Goal: Navigation & Orientation: Find specific page/section

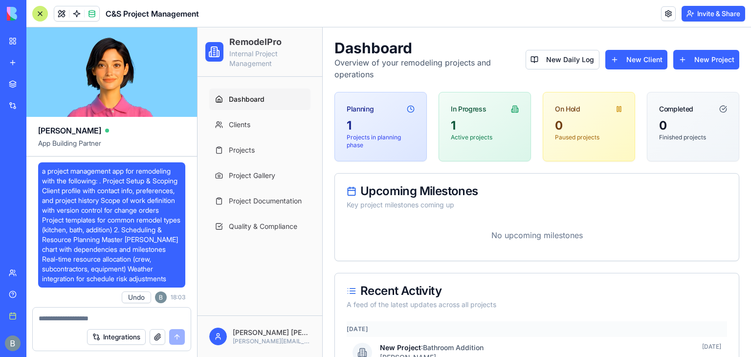
scroll to position [53441, 0]
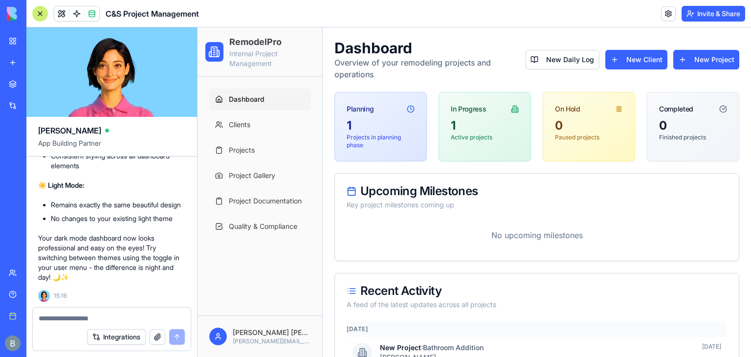
click at [41, 14] on div at bounding box center [40, 14] width 16 height 16
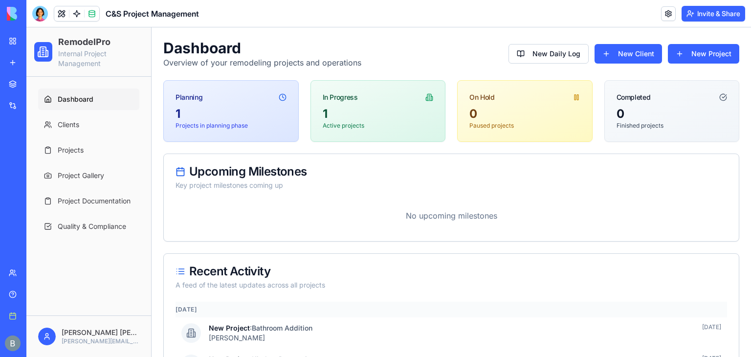
click at [69, 44] on h2 "RemodelPro" at bounding box center [100, 42] width 85 height 14
click at [90, 120] on link "Clients" at bounding box center [88, 125] width 101 height 22
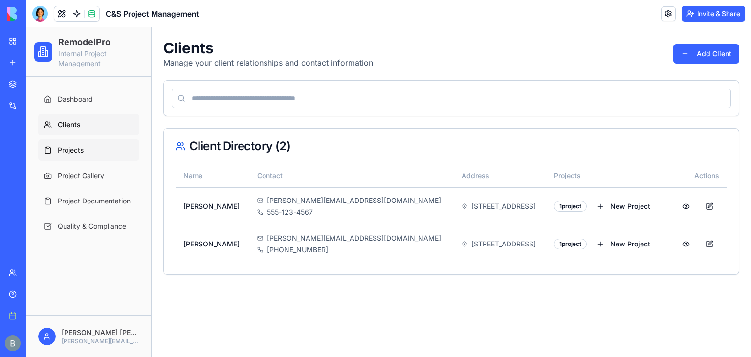
click at [90, 159] on link "Projects" at bounding box center [88, 150] width 101 height 22
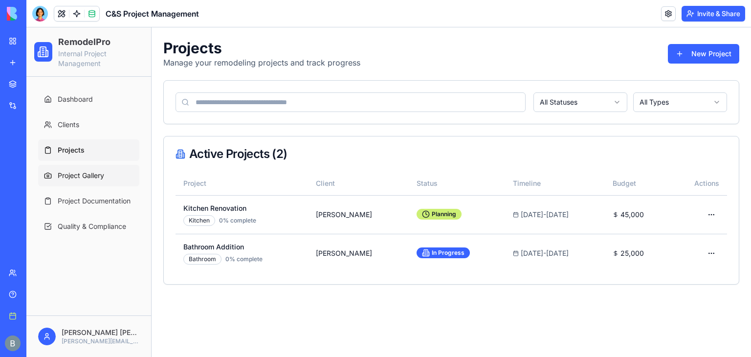
click at [91, 176] on span "Project Gallery" at bounding box center [81, 176] width 46 height 10
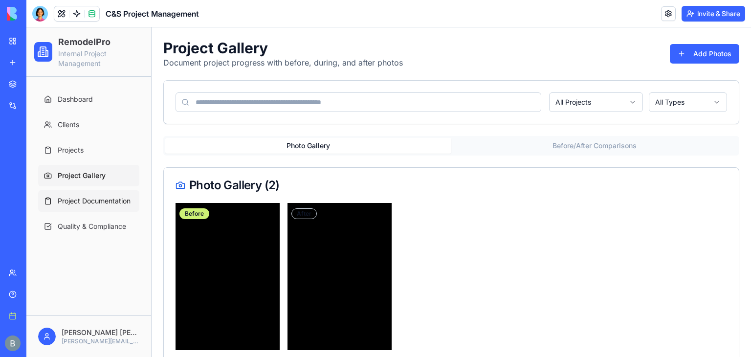
click at [99, 191] on link "Project Documentation" at bounding box center [88, 201] width 101 height 22
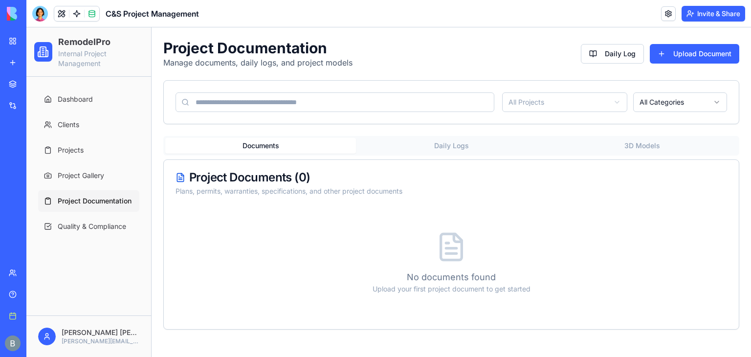
click at [11, 15] on img at bounding box center [37, 14] width 61 height 14
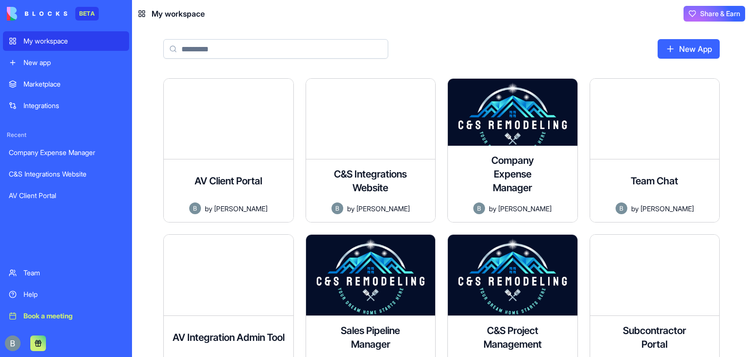
click at [735, 91] on div "New App AV Client Portal Professional client portal for AV & Home Automation In…" at bounding box center [441, 192] width 619 height 330
